Goal: Task Accomplishment & Management: Complete application form

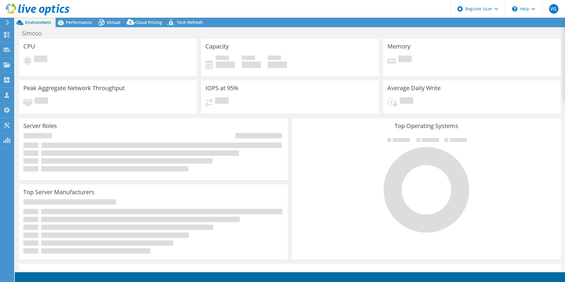
select select "USD"
select select "SouthAmerica"
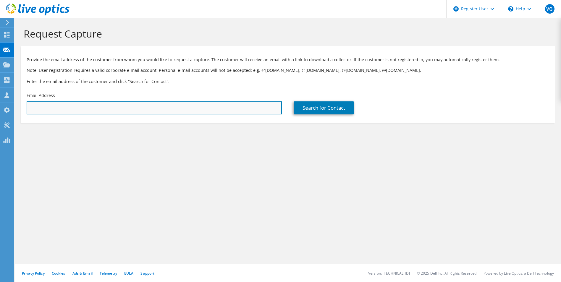
click at [138, 109] on input "text" at bounding box center [154, 107] width 255 height 13
paste input "[PERSON_NAME][EMAIL_ADDRESS][DOMAIN_NAME]"
type input "[PERSON_NAME][EMAIL_ADDRESS][DOMAIN_NAME]"
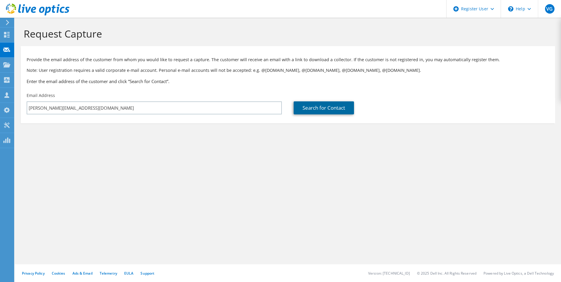
click at [307, 104] on link "Search for Contact" at bounding box center [324, 107] width 60 height 13
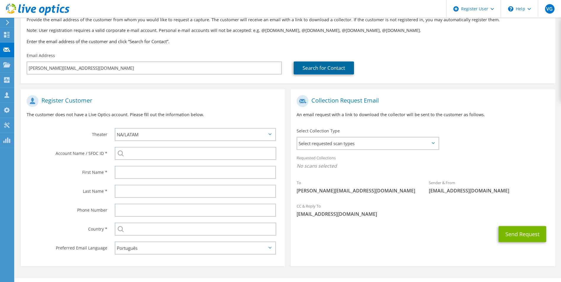
scroll to position [54, 0]
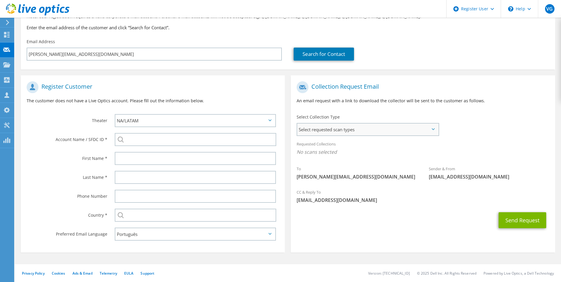
click at [328, 128] on span "Select requested scan types" at bounding box center [367, 130] width 141 height 12
drag, startPoint x: 328, startPoint y: 128, endPoint x: 325, endPoint y: 132, distance: 4.7
click at [325, 132] on span "Select requested scan types" at bounding box center [367, 130] width 141 height 12
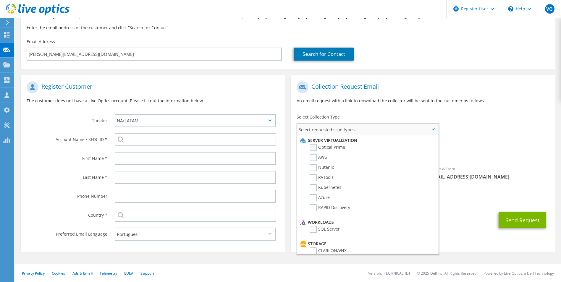
click at [314, 147] on label "Optical Prime" at bounding box center [327, 147] width 35 height 7
click at [0, 0] on input "Optical Prime" at bounding box center [0, 0] width 0 height 0
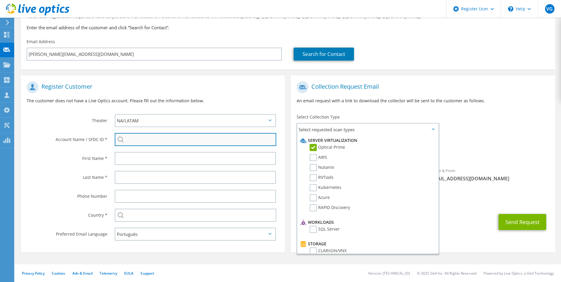
click at [154, 138] on input "search" at bounding box center [196, 139] width 162 height 13
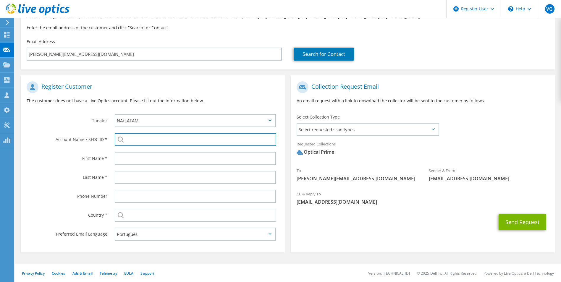
paste input "29807051"
type input "29807051"
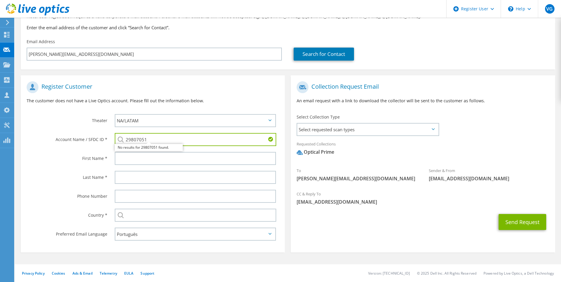
click at [188, 141] on input "29807051" at bounding box center [196, 139] width 162 height 13
click at [188, 140] on input "29807051" at bounding box center [196, 139] width 162 height 13
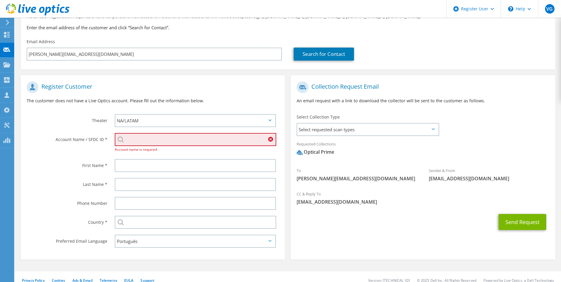
paste input "UNIMED ALTO [GEOGRAPHIC_DATA] COOPERATIVA DE TRABALHO MEDICO - ISG - UNIMED ALT…"
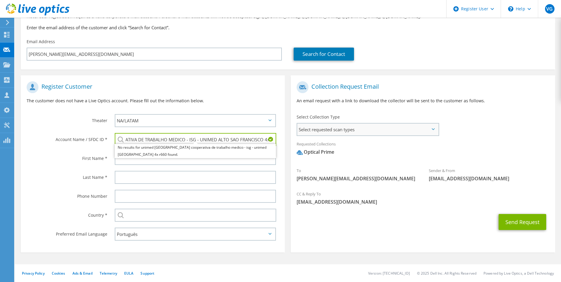
drag, startPoint x: 167, startPoint y: 139, endPoint x: 319, endPoint y: 131, distance: 153.1
click at [317, 131] on div "Register Customer The customer does not have a Live Optics account. Please fill…" at bounding box center [288, 161] width 540 height 183
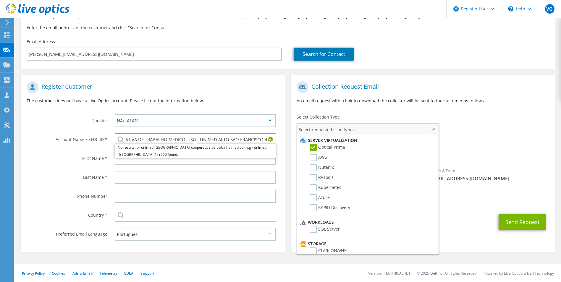
scroll to position [0, 0]
click at [320, 131] on span "Select requested scan types" at bounding box center [367, 130] width 141 height 12
click at [244, 142] on input "UNIMED ALTO [GEOGRAPHIC_DATA] COOPERATIVA DE TRABALHO MEDICO - ISG - UNIMED ALT…" at bounding box center [196, 139] width 162 height 13
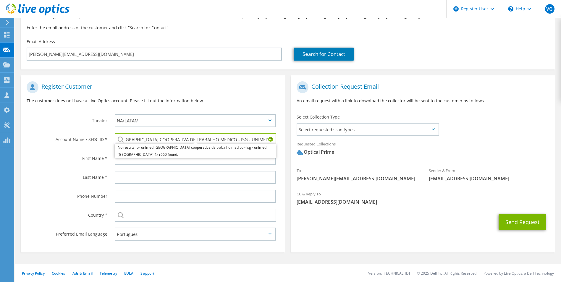
scroll to position [0, 93]
drag, startPoint x: 242, startPoint y: 140, endPoint x: 284, endPoint y: 135, distance: 42.3
click at [284, 135] on div "UNIMED ALTO [GEOGRAPHIC_DATA] COOPERATIVA DE TRABALHO MEDICO - ISG - UNIMED ALT…" at bounding box center [197, 139] width 176 height 19
click at [261, 138] on input "UNIMED ALTO [GEOGRAPHIC_DATA] COOPERATIVA DE TRABALHO MEDICO - ISG - UNIMED ALT…" at bounding box center [196, 139] width 162 height 13
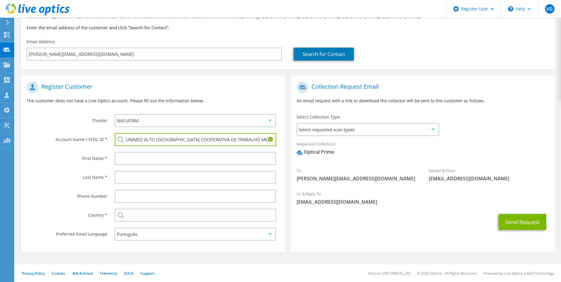
click at [236, 147] on li "UNIMED ALTO SAO FRANCISCO COOPERATIVA DE TRABALHO MEDICO : 2973059041" at bounding box center [188, 143] width 146 height 7
click at [237, 139] on input "UNIMED ALTO SAO FRANCISCO COOPERATIVA DE TRABALHO MEDICO : 2973059041" at bounding box center [196, 139] width 162 height 13
drag, startPoint x: 245, startPoint y: 139, endPoint x: 310, endPoint y: 134, distance: 65.2
click at [310, 134] on div "Register Customer The customer does not have a Live Optics account. Please fill…" at bounding box center [288, 161] width 540 height 183
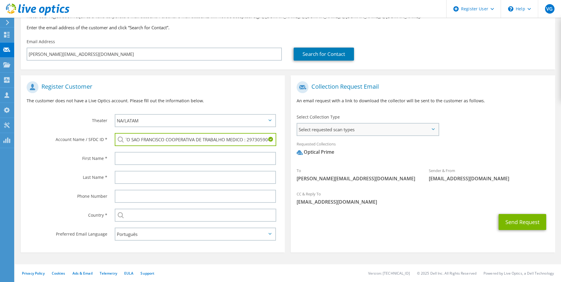
click at [310, 134] on span "Select requested scan types" at bounding box center [367, 130] width 141 height 12
click at [258, 140] on input "UNIMED ALTO SAO FRANCISCO COOPERATIVA DE TRABALHO MEDICO : 2973059041" at bounding box center [196, 139] width 162 height 13
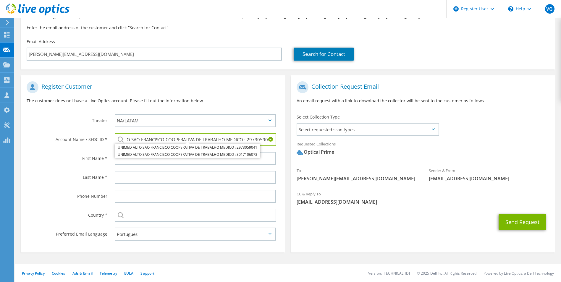
type input "UNIMED ALTO SAO FRANCISCO COOPERATIVA DE TRABALHO MEDICO : 2973059041"
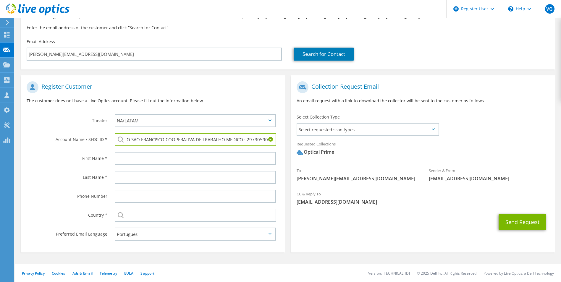
scroll to position [0, 0]
click at [255, 140] on input "UNIMED ALTO SAO FRANCISCO COOPERATIVA DE TRABALHO MEDICO : 2973059041" at bounding box center [196, 139] width 162 height 13
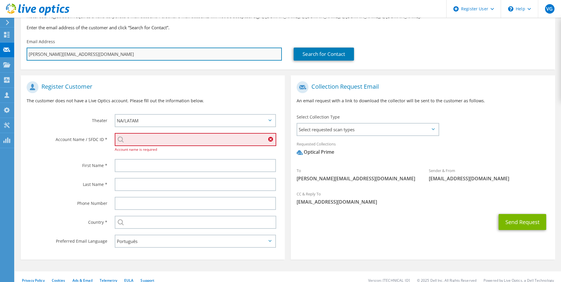
click at [119, 57] on input "[PERSON_NAME][EMAIL_ADDRESS][DOMAIN_NAME]" at bounding box center [154, 54] width 255 height 13
drag, startPoint x: 37, startPoint y: 53, endPoint x: 48, endPoint y: 53, distance: 10.7
click at [37, 53] on input "[PERSON_NAME][EMAIL_ADDRESS][DOMAIN_NAME]" at bounding box center [154, 54] width 255 height 13
click at [69, 52] on input "[PERSON_NAME][EMAIL_ADDRESS][DOMAIN_NAME]" at bounding box center [154, 54] width 255 height 13
click at [83, 53] on input "[PERSON_NAME][EMAIL_ADDRESS][DOMAIN_NAME]" at bounding box center [154, 54] width 255 height 13
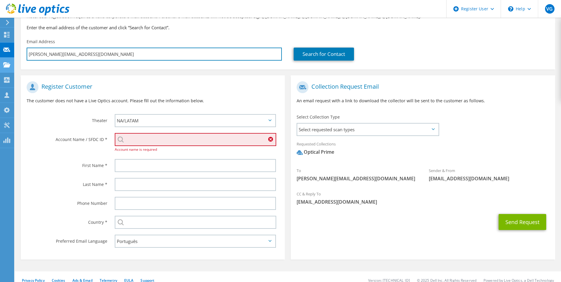
drag, startPoint x: 87, startPoint y: 54, endPoint x: 12, endPoint y: 58, distance: 75.0
click at [12, 58] on div "VG Dell User [PERSON_NAME] [PERSON_NAME][EMAIL_ADDRESS][DOMAIN_NAME] Dell My Pr…" at bounding box center [280, 117] width 561 height 343
click at [65, 53] on input "[PERSON_NAME][EMAIL_ADDRESS][DOMAIN_NAME]" at bounding box center [154, 54] width 255 height 13
drag, startPoint x: 87, startPoint y: 55, endPoint x: 21, endPoint y: 55, distance: 66.0
click at [21, 55] on div "Email Address [PERSON_NAME][EMAIL_ADDRESS][DOMAIN_NAME]" at bounding box center [154, 50] width 267 height 28
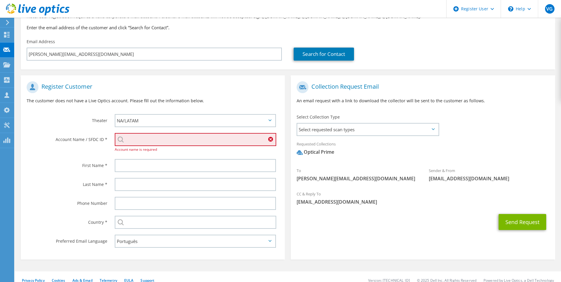
click at [156, 134] on input "search" at bounding box center [196, 139] width 162 height 13
click at [162, 122] on select "APJ EMEA NA/LATAM" at bounding box center [195, 120] width 161 height 13
click at [159, 141] on input "search" at bounding box center [196, 139] width 162 height 13
paste input "2973059041"
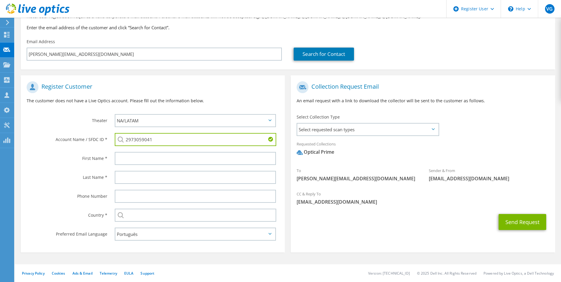
click at [193, 141] on input "2973059041" at bounding box center [196, 139] width 162 height 13
click at [189, 147] on li "UNIMED ALTO SAO FRANCISCO COOPERATIVA DE TRABALHO MEDICO : 2973059041" at bounding box center [188, 143] width 146 height 7
type input "UNIMED ALTO SAO FRANCISCO COOPERATIVA DE TRABALHO MEDICO : 2973059041"
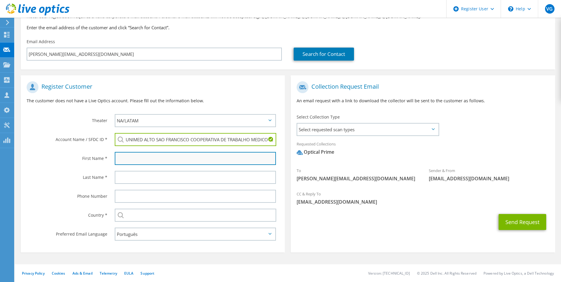
click at [186, 153] on input "text" at bounding box center [195, 158] width 161 height 13
type input "Jean"
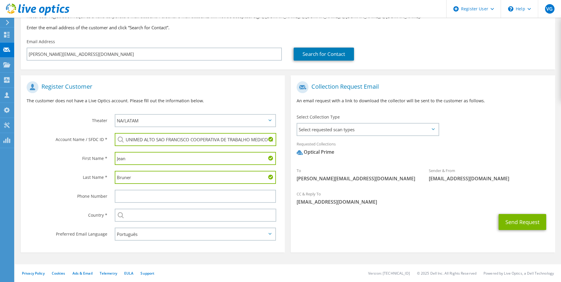
type input "Bruner"
click at [117, 216] on div "Select [GEOGRAPHIC_DATA] [GEOGRAPHIC_DATA] [GEOGRAPHIC_DATA] [GEOGRAPHIC_DATA] …" at bounding box center [195, 215] width 161 height 13
click at [127, 217] on input "text" at bounding box center [196, 215] width 162 height 13
type input "[GEOGRAPHIC_DATA]"
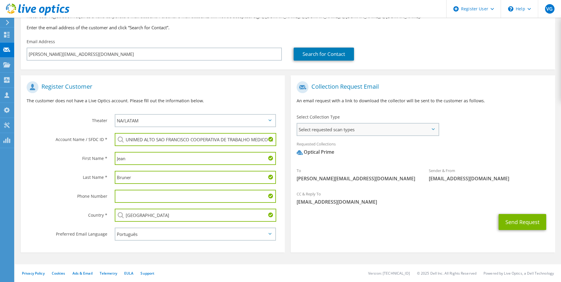
click at [349, 130] on span "Select requested scan types" at bounding box center [367, 130] width 141 height 12
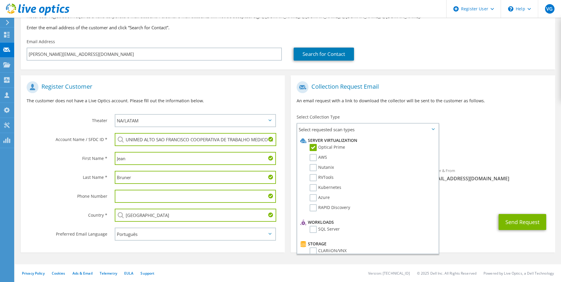
click at [479, 120] on div "To [PERSON_NAME][EMAIL_ADDRESS][DOMAIN_NAME] Sender & From [EMAIL_ADDRESS][DOMA…" at bounding box center [423, 132] width 264 height 109
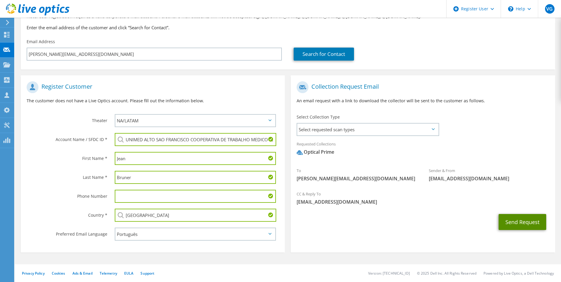
click at [520, 220] on button "Send Request" at bounding box center [523, 222] width 48 height 16
